Goal: Navigation & Orientation: Find specific page/section

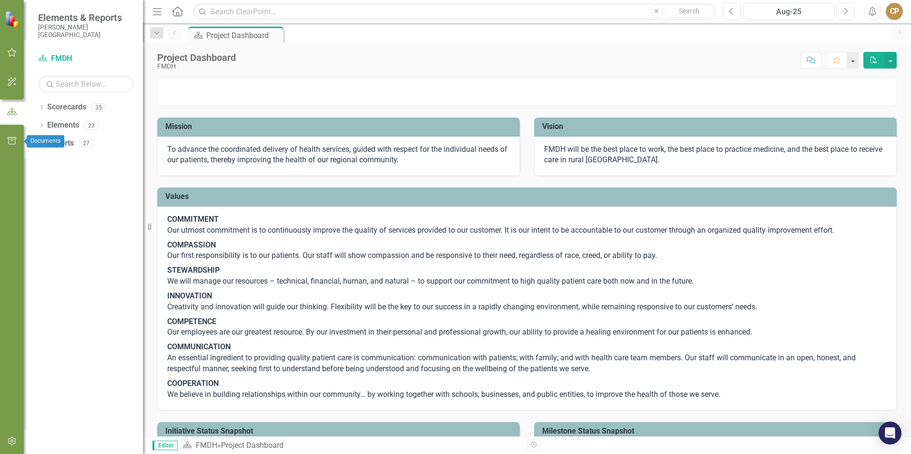
click at [3, 82] on button "button" at bounding box center [11, 82] width 21 height 20
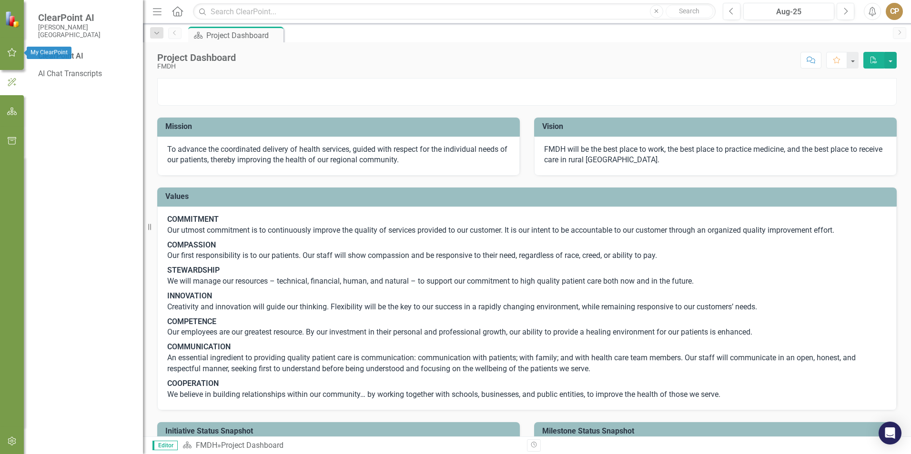
click at [13, 50] on icon "button" at bounding box center [12, 53] width 10 height 8
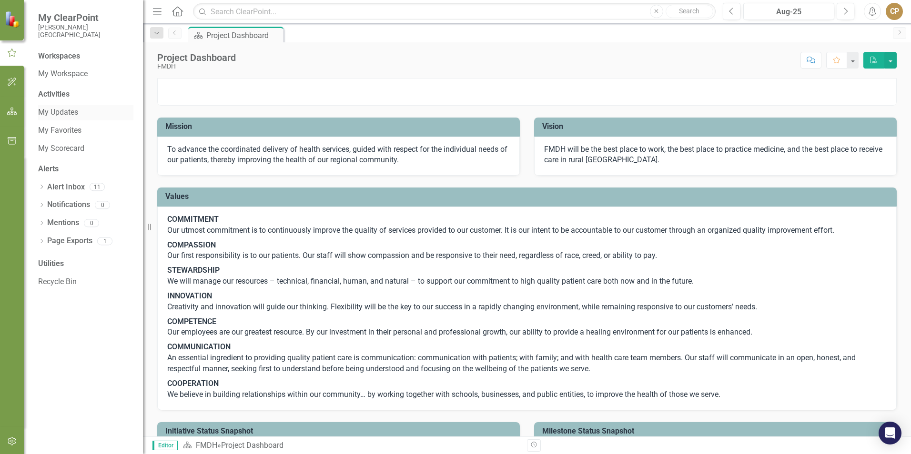
click at [70, 115] on link "My Updates" at bounding box center [85, 112] width 95 height 11
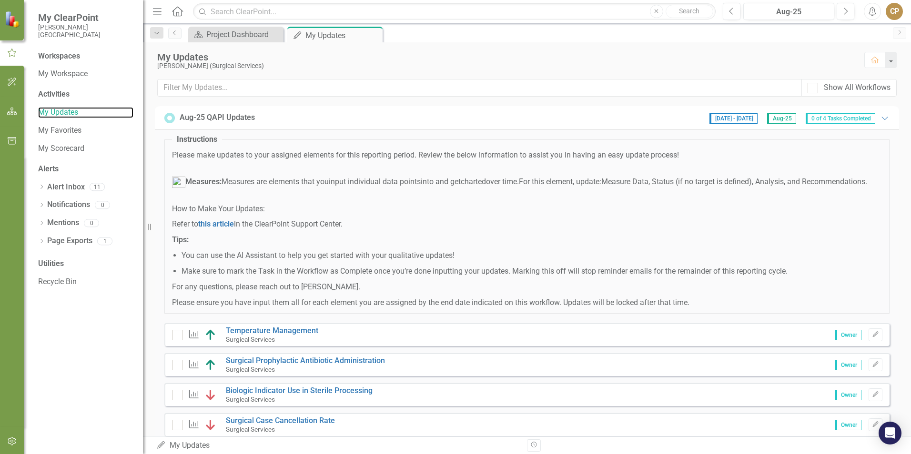
scroll to position [39, 0]
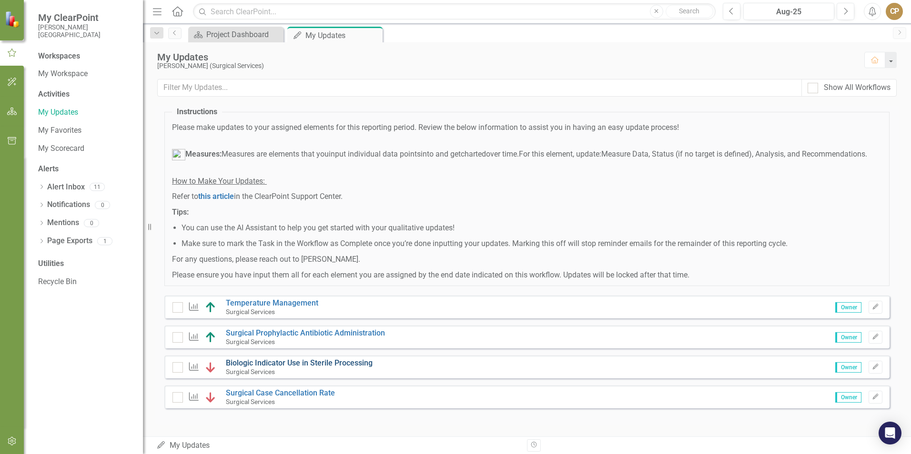
click at [284, 363] on link "Biologic Indicator Use in Sterile Processing" at bounding box center [299, 363] width 147 height 9
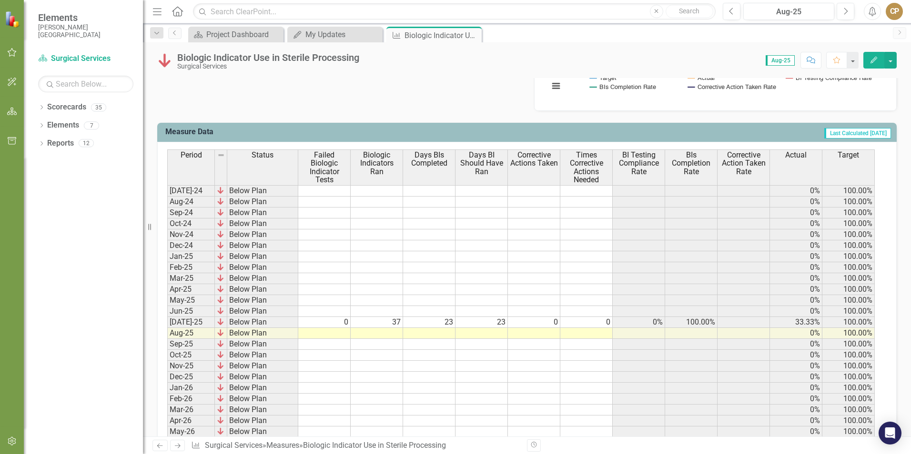
scroll to position [381, 0]
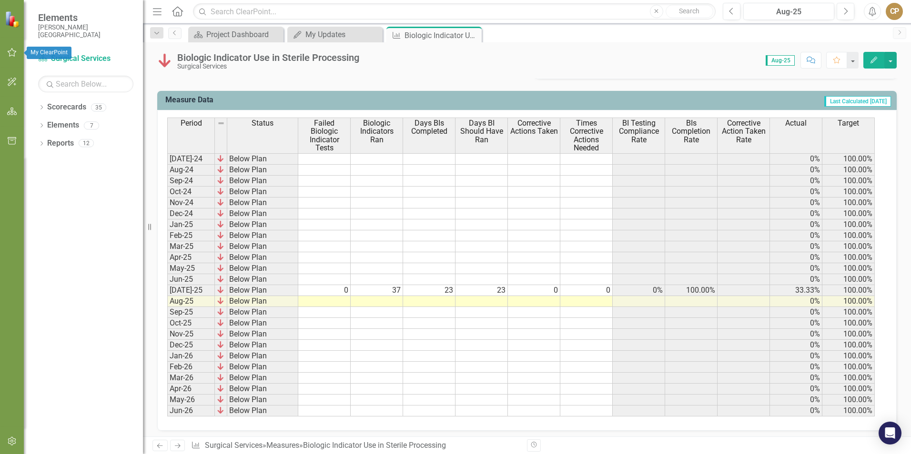
click at [10, 53] on icon "button" at bounding box center [12, 53] width 10 height 8
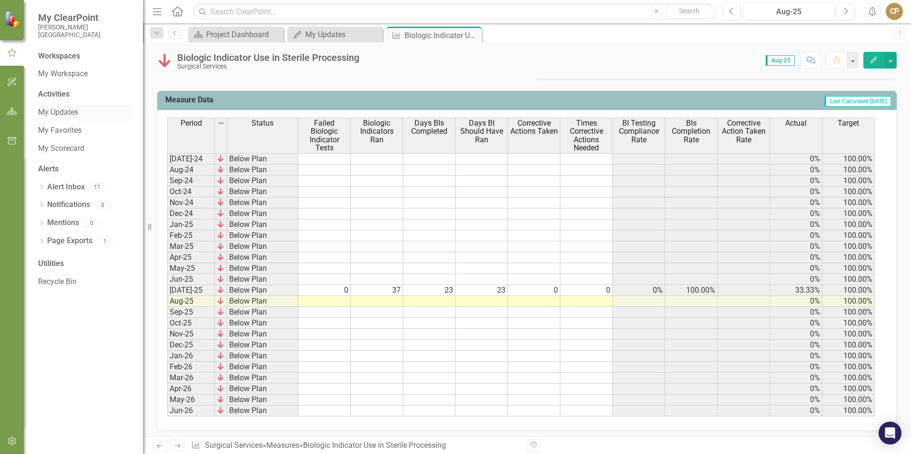
click at [58, 112] on link "My Updates" at bounding box center [85, 112] width 95 height 11
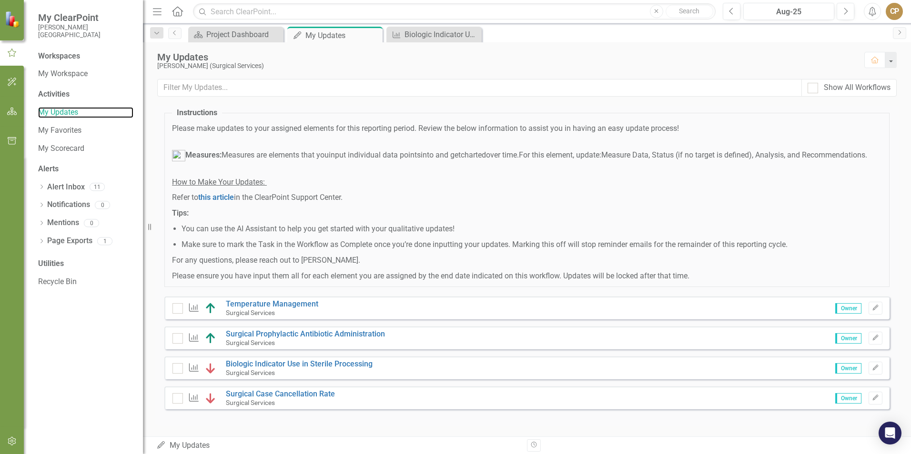
scroll to position [39, 0]
click at [475, 34] on icon "Close" at bounding box center [473, 35] width 10 height 8
